Goal: Task Accomplishment & Management: Manage account settings

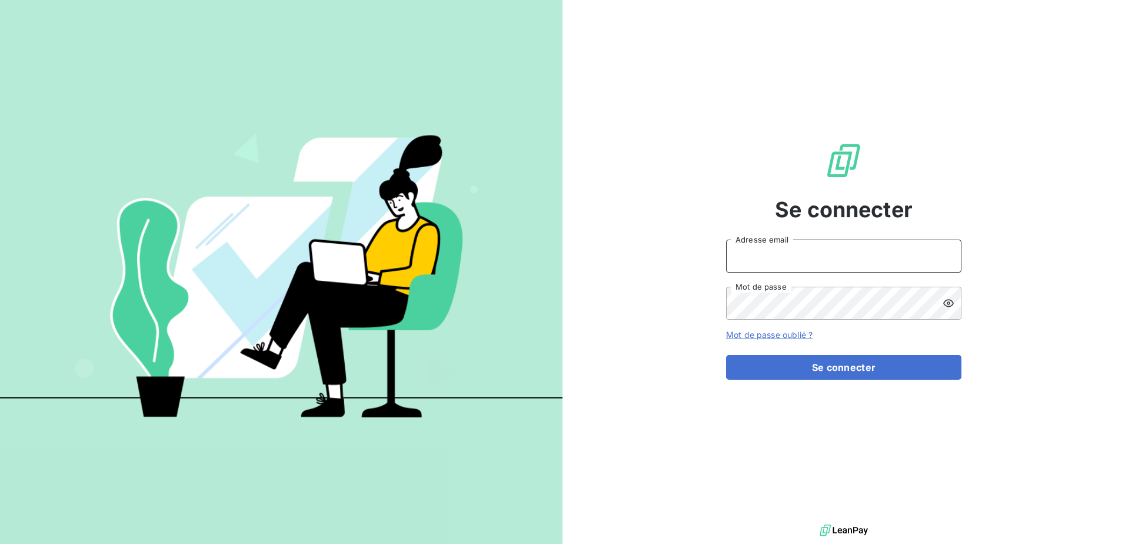
click at [819, 251] on input "Adresse email" at bounding box center [843, 256] width 235 height 33
type input "[EMAIL_ADDRESS][DOMAIN_NAME]"
click at [726, 355] on button "Se connecter" at bounding box center [843, 367] width 235 height 25
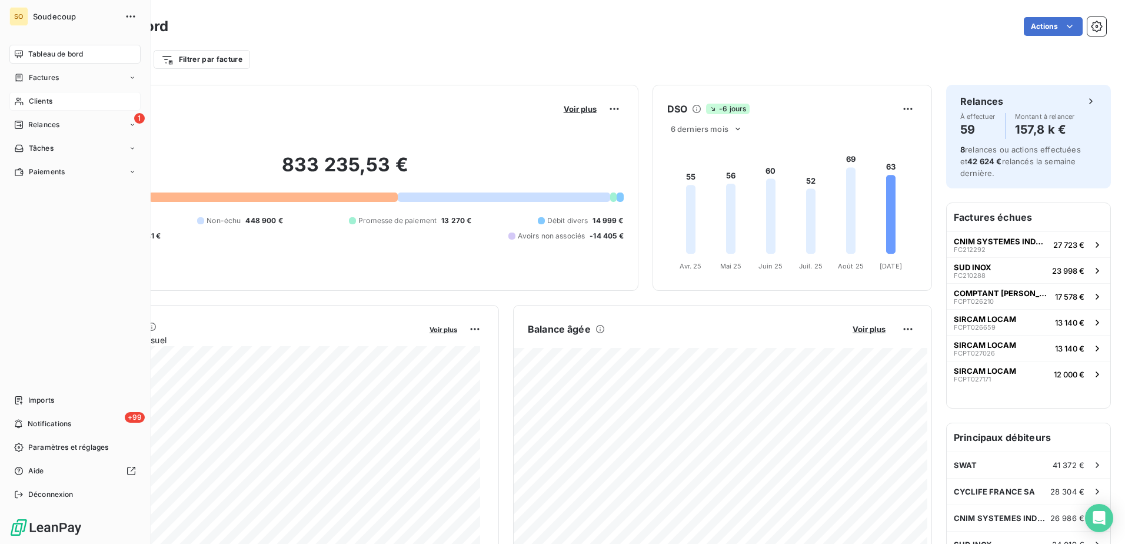
click at [29, 101] on span "Clients" at bounding box center [41, 101] width 24 height 11
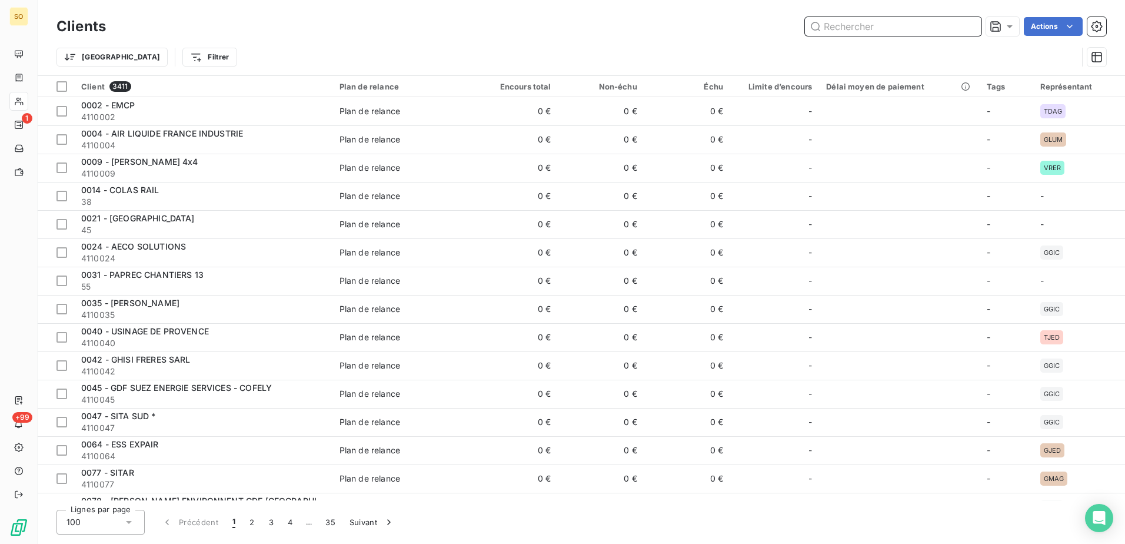
click at [868, 25] on input "text" at bounding box center [893, 26] width 177 height 19
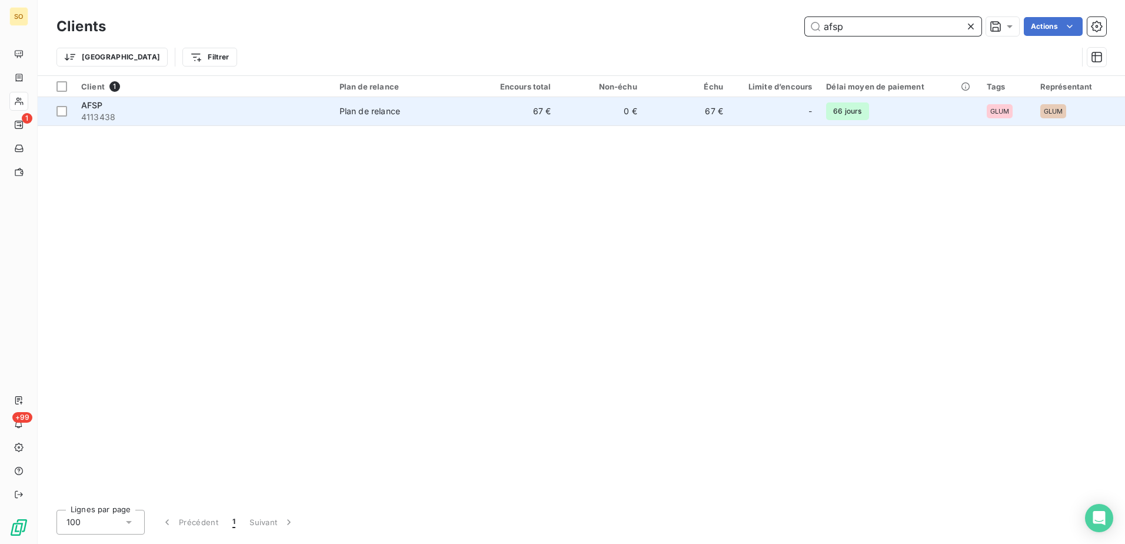
type input "afsp"
click at [370, 105] on div "Plan de relance" at bounding box center [370, 111] width 61 height 12
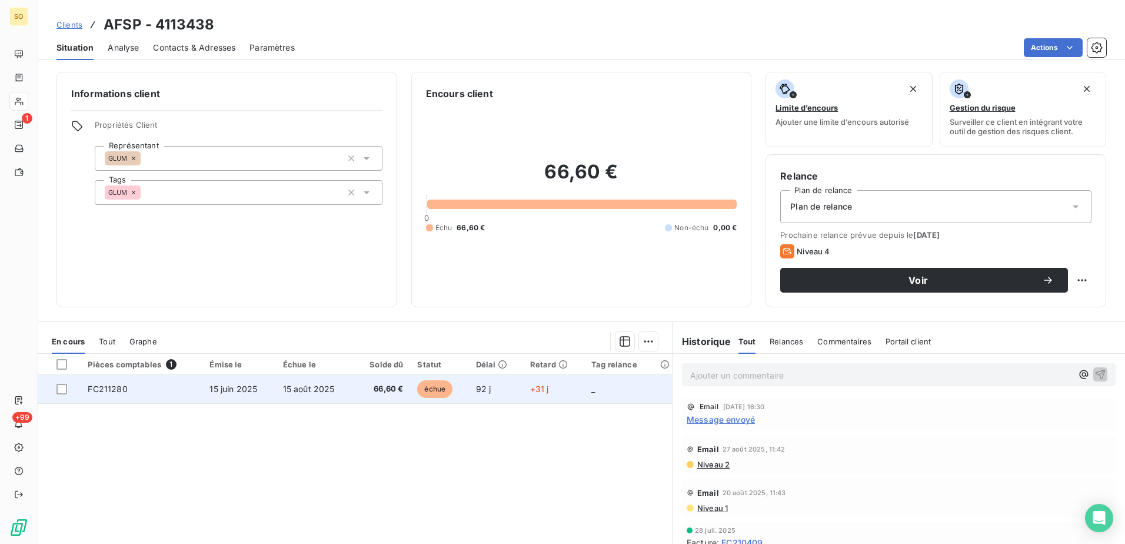
click at [381, 389] on span "66,60 €" at bounding box center [382, 389] width 42 height 12
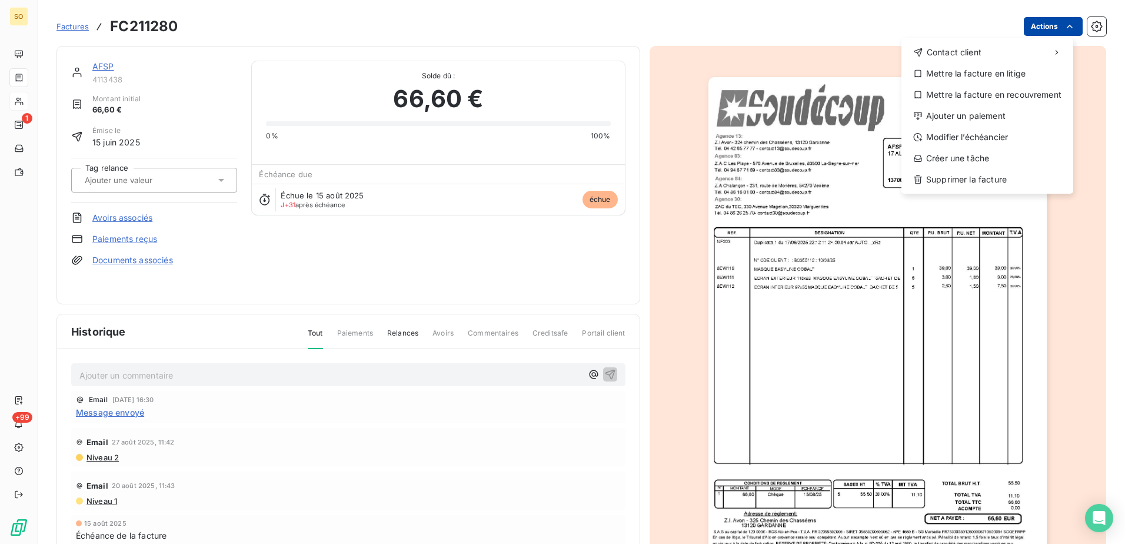
click at [1044, 29] on html "SO 1 +99 Factures FC211280 Actions Contact client Mettre la facture en litige M…" at bounding box center [562, 272] width 1125 height 544
click at [986, 114] on div "Ajouter un paiement" at bounding box center [987, 116] width 162 height 19
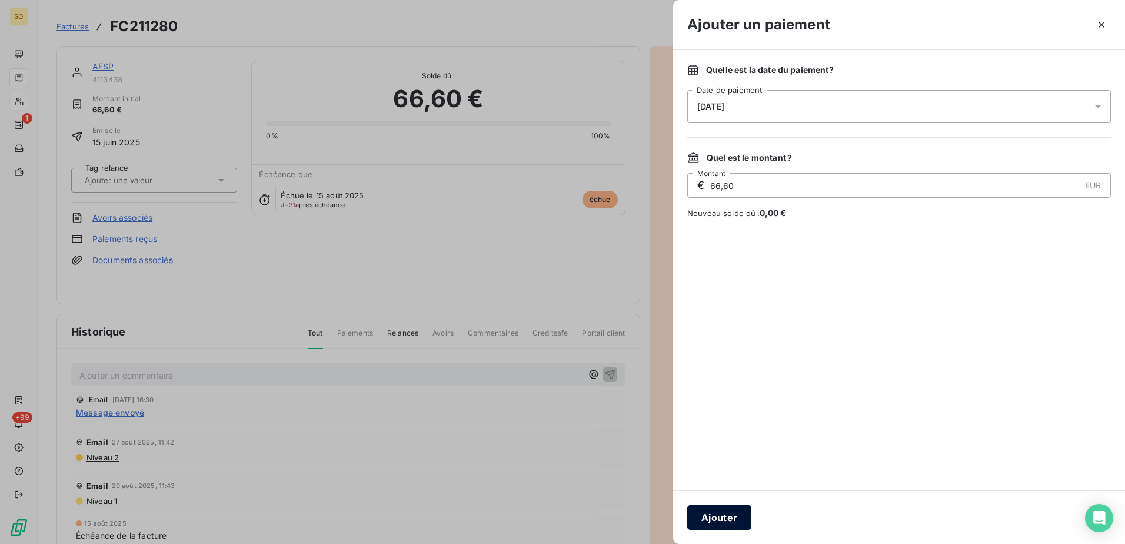
click at [728, 517] on button "Ajouter" at bounding box center [719, 517] width 64 height 25
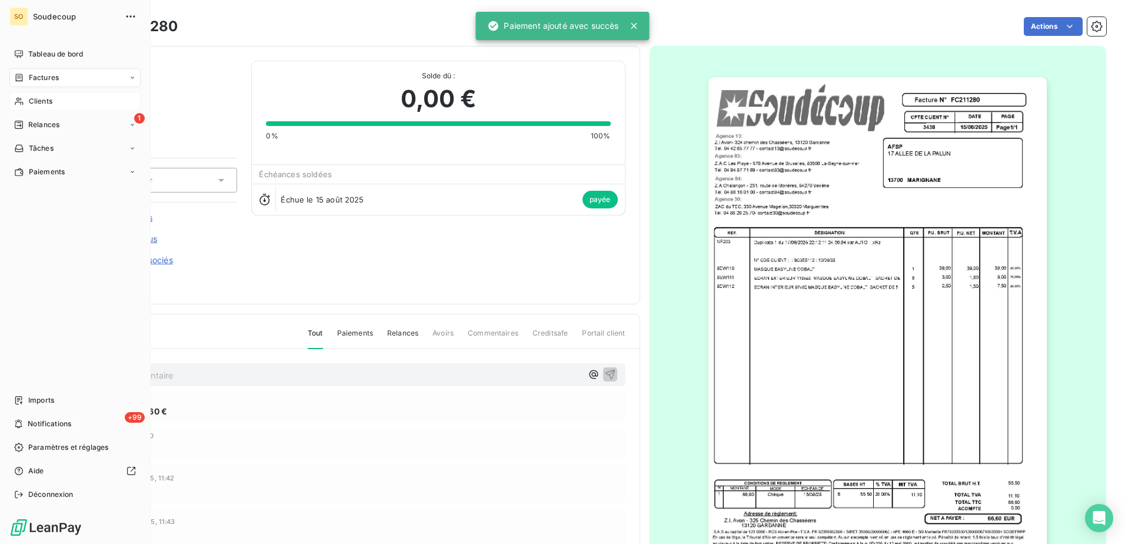
click at [43, 97] on span "Clients" at bounding box center [41, 101] width 24 height 11
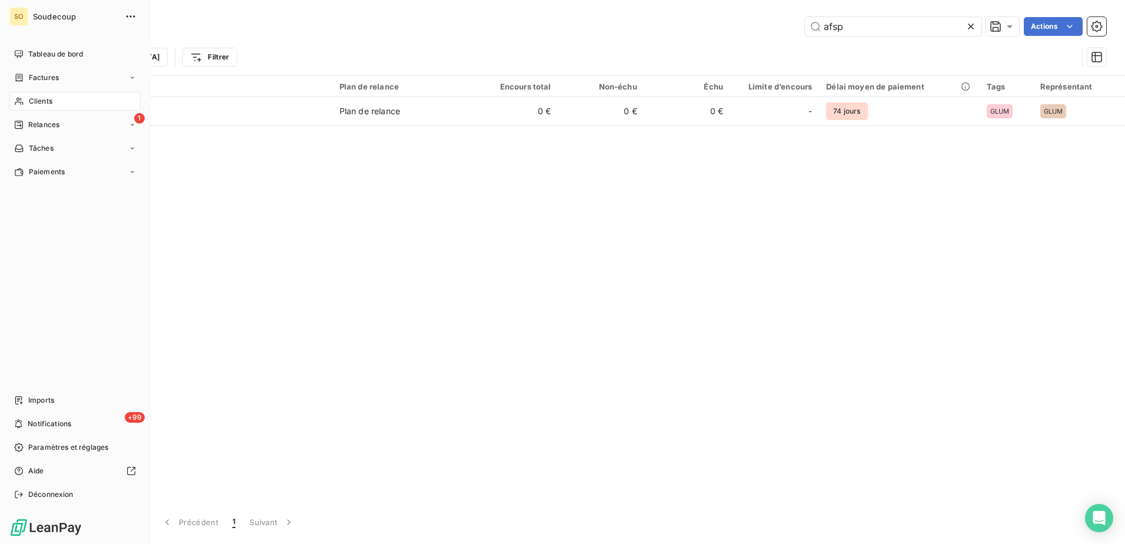
click at [41, 101] on span "Clients" at bounding box center [41, 101] width 24 height 11
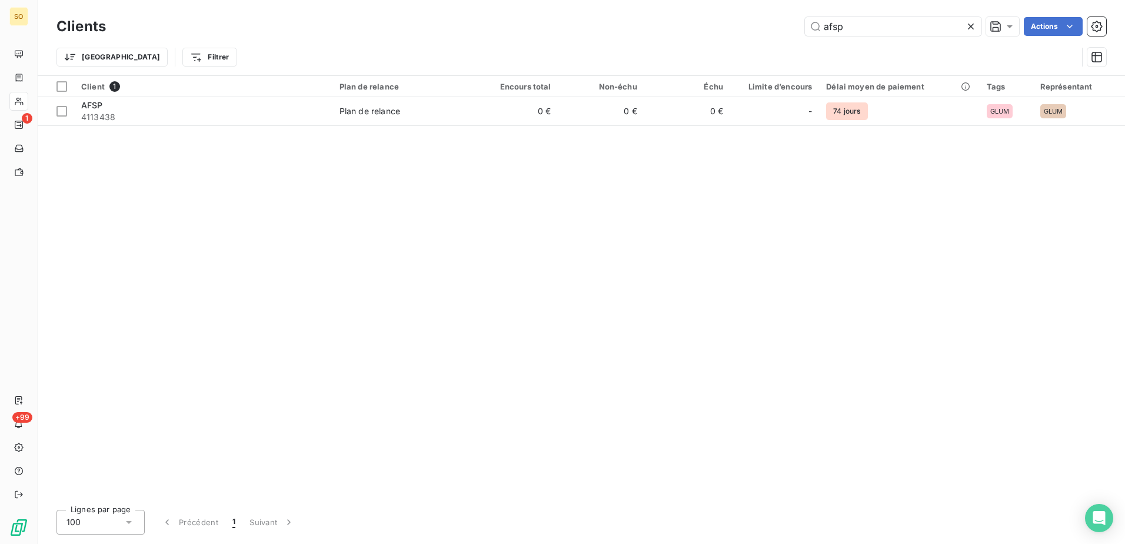
drag, startPoint x: 655, startPoint y: 296, endPoint x: 642, endPoint y: 291, distance: 14.0
click at [654, 296] on div "Client 1 Plan de relance Encours total Non-échu Échu Limite d’encours Délai moy…" at bounding box center [582, 288] width 1088 height 424
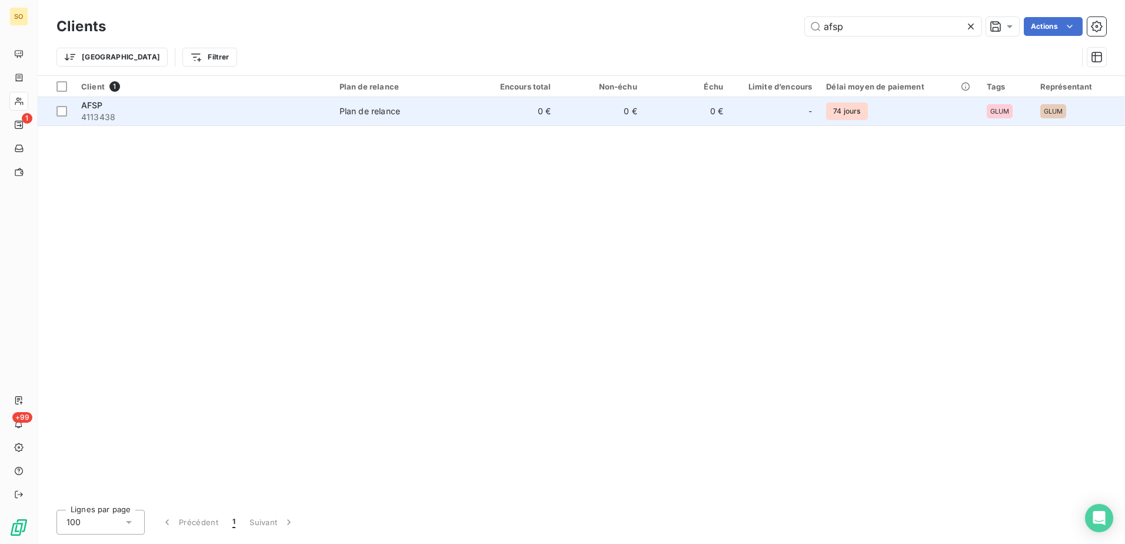
click at [364, 104] on td "Plan de relance" at bounding box center [403, 111] width 140 height 28
